Goal: Go to known website: Go to known website

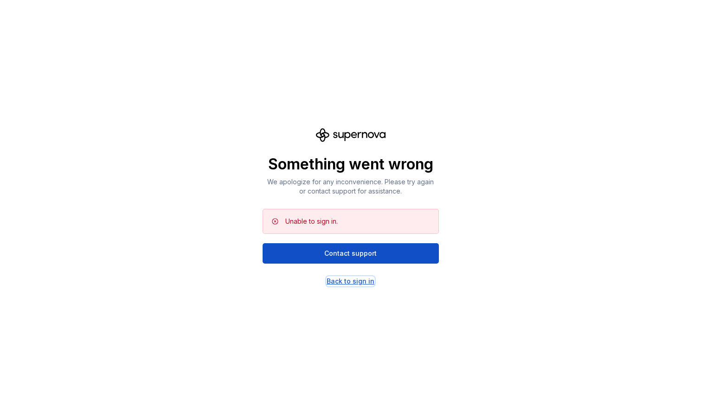
click at [354, 281] on div "Back to sign in" at bounding box center [351, 280] width 48 height 9
